Goal: Find specific page/section: Find specific page/section

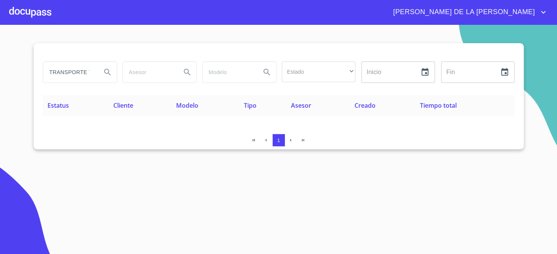
click at [80, 72] on input "TRANSPORTE TERRESTRE" at bounding box center [69, 72] width 52 height 21
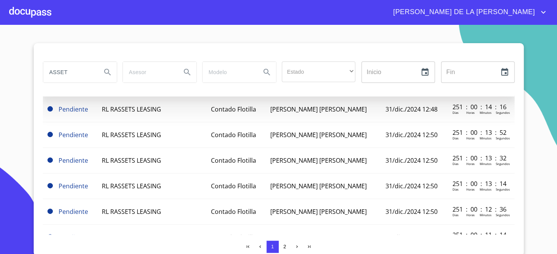
scroll to position [530, 0]
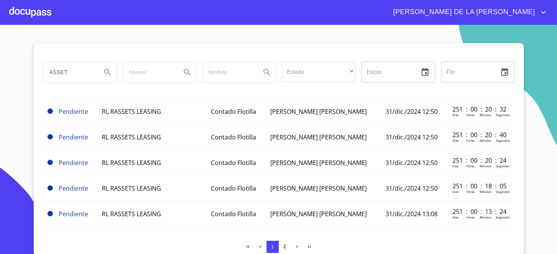
click at [59, 73] on input "ASSET" at bounding box center [69, 72] width 52 height 21
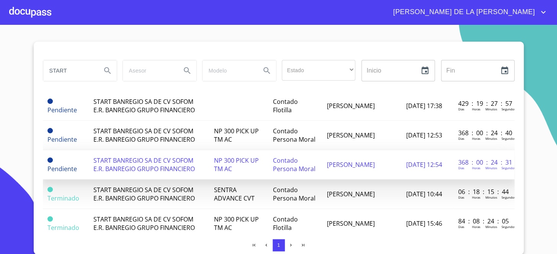
scroll to position [0, 0]
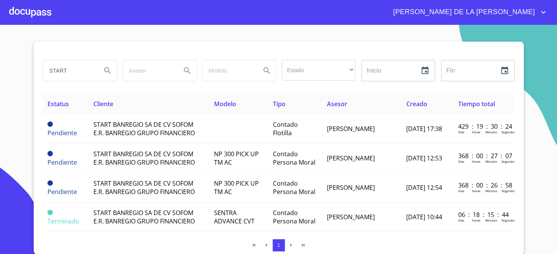
click at [66, 63] on input "START" at bounding box center [69, 70] width 52 height 21
click at [66, 64] on input "START" at bounding box center [69, 70] width 52 height 21
type input "arrendadora cab"
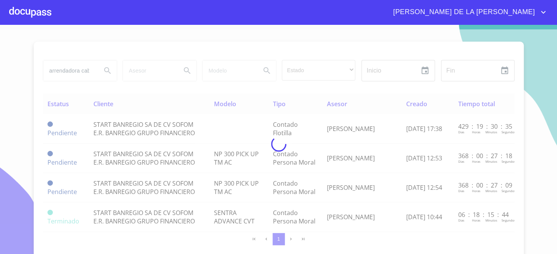
scroll to position [0, 0]
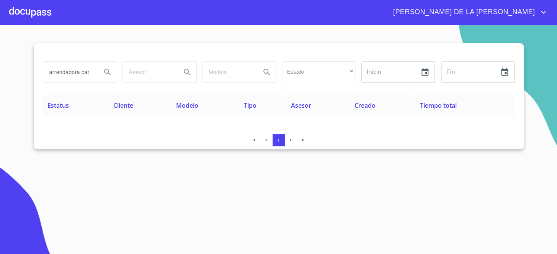
click at [82, 148] on div "1" at bounding box center [278, 141] width 471 height 15
click at [91, 71] on input "arrendadora cab" at bounding box center [69, 72] width 52 height 21
drag, startPoint x: 78, startPoint y: 77, endPoint x: 103, endPoint y: 55, distance: 33.2
click at [101, 71] on div "arrendadora cab" at bounding box center [79, 72] width 73 height 21
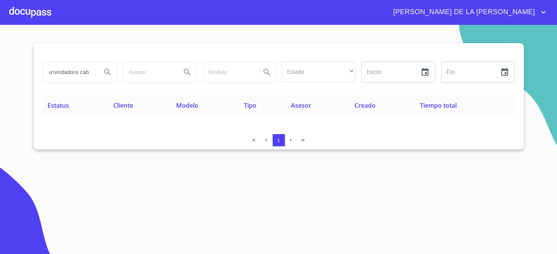
scroll to position [0, 0]
click at [85, 70] on input "arrendadora cab" at bounding box center [69, 72] width 52 height 21
type input "AUTOCOM"
